Goal: Check status: Check status

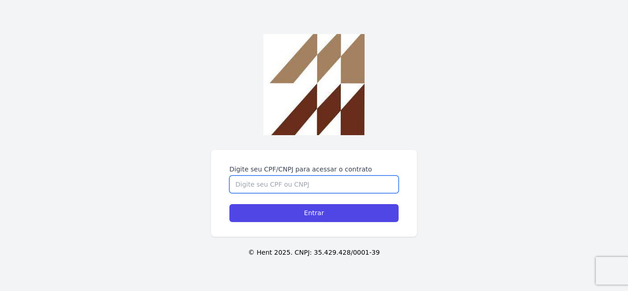
click at [300, 179] on input "Digite seu CPF/CNPJ para acessar o contrato" at bounding box center [313, 184] width 169 height 17
type input "46610024820"
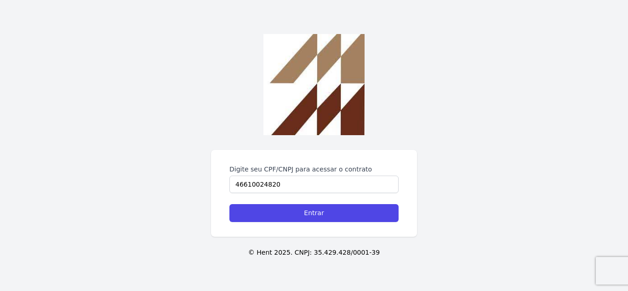
click at [320, 224] on div "Digite seu CPF/CNPJ para acessar o contrato 46610024820 Entrar" at bounding box center [314, 193] width 206 height 87
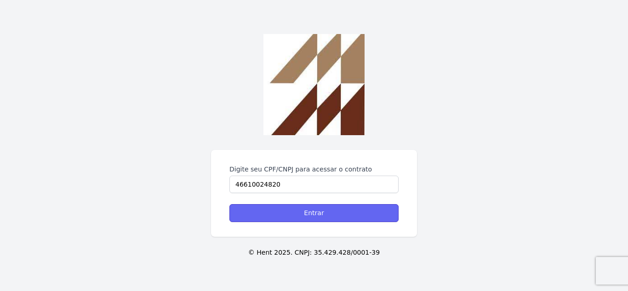
click at [331, 210] on input "Entrar" at bounding box center [313, 213] width 169 height 18
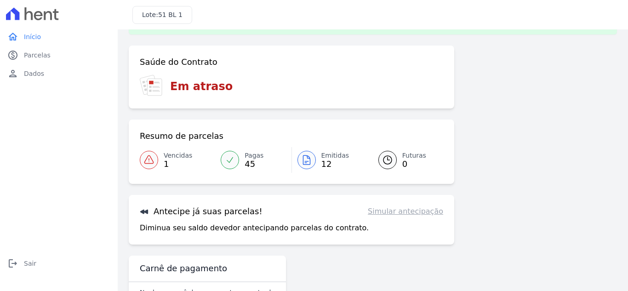
scroll to position [60, 0]
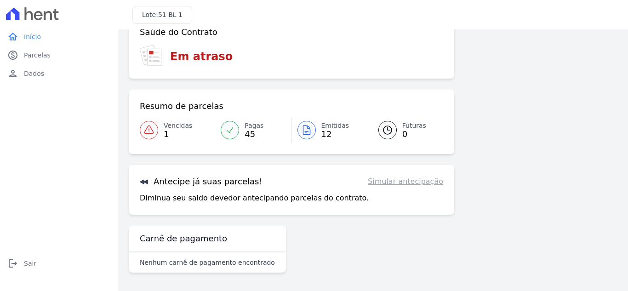
click at [157, 130] on div at bounding box center [149, 130] width 18 height 18
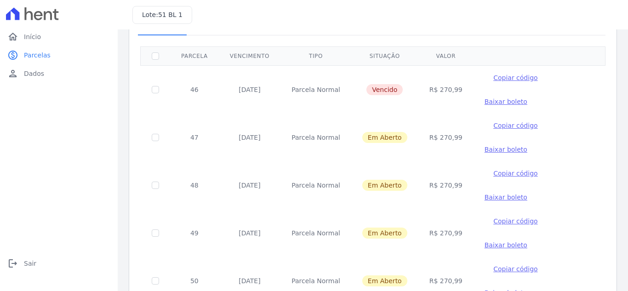
scroll to position [38, 0]
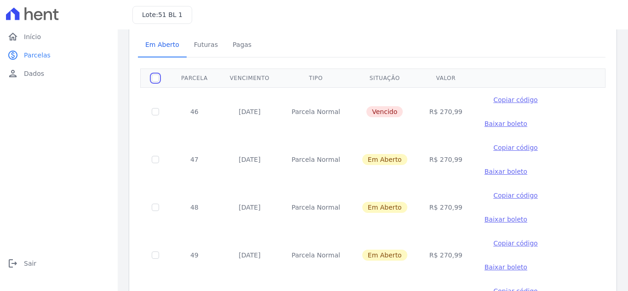
click at [156, 76] on input "checkbox" at bounding box center [155, 78] width 7 height 7
checkbox input "true"
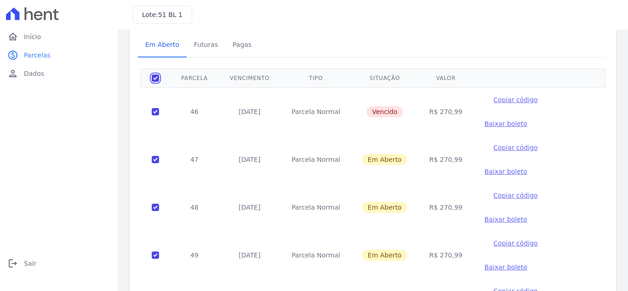
checkbox input "true"
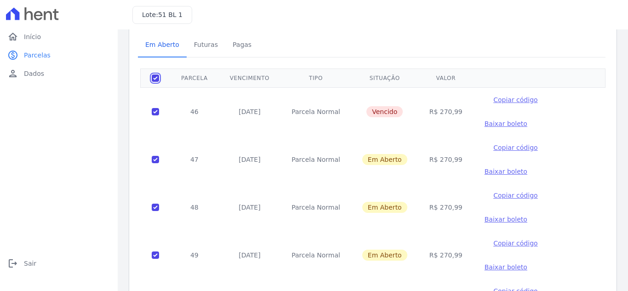
checkbox input "true"
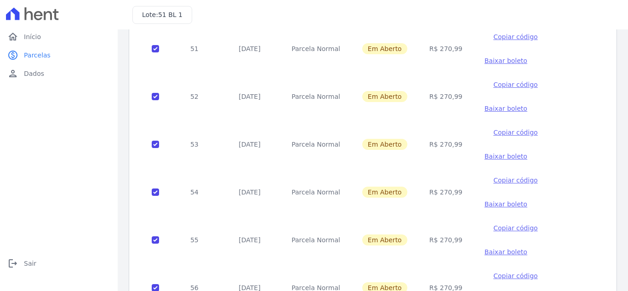
scroll to position [314, 0]
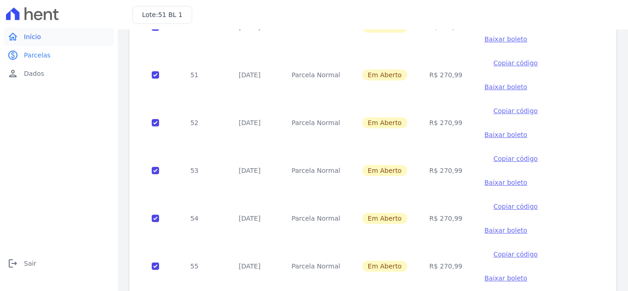
click at [32, 35] on span "Início" at bounding box center [32, 36] width 17 height 9
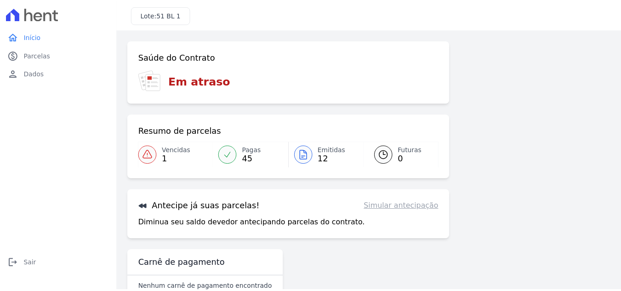
scroll to position [25, 0]
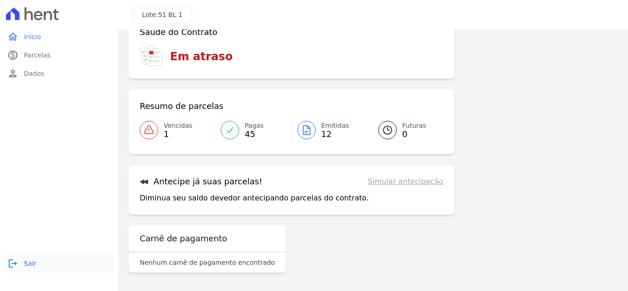
click at [24, 264] on span "Sair" at bounding box center [30, 263] width 12 height 9
